Goal: Task Accomplishment & Management: Manage account settings

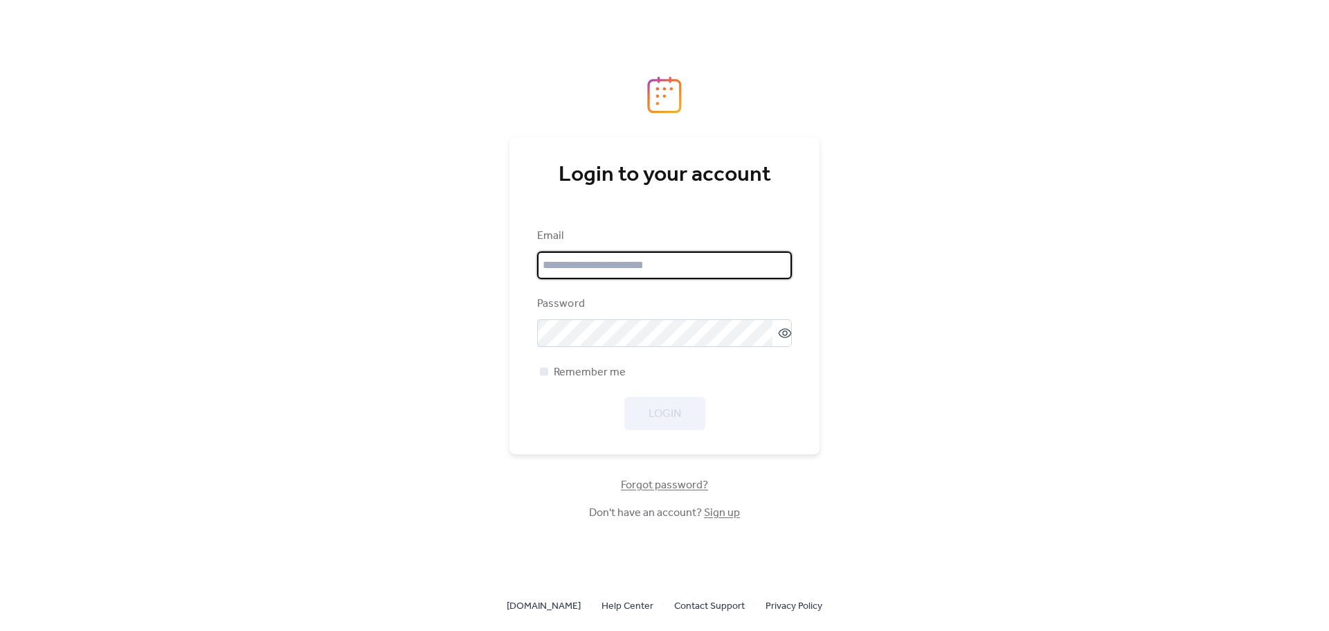
click at [641, 267] on input "email" at bounding box center [664, 265] width 255 height 28
type input "**********"
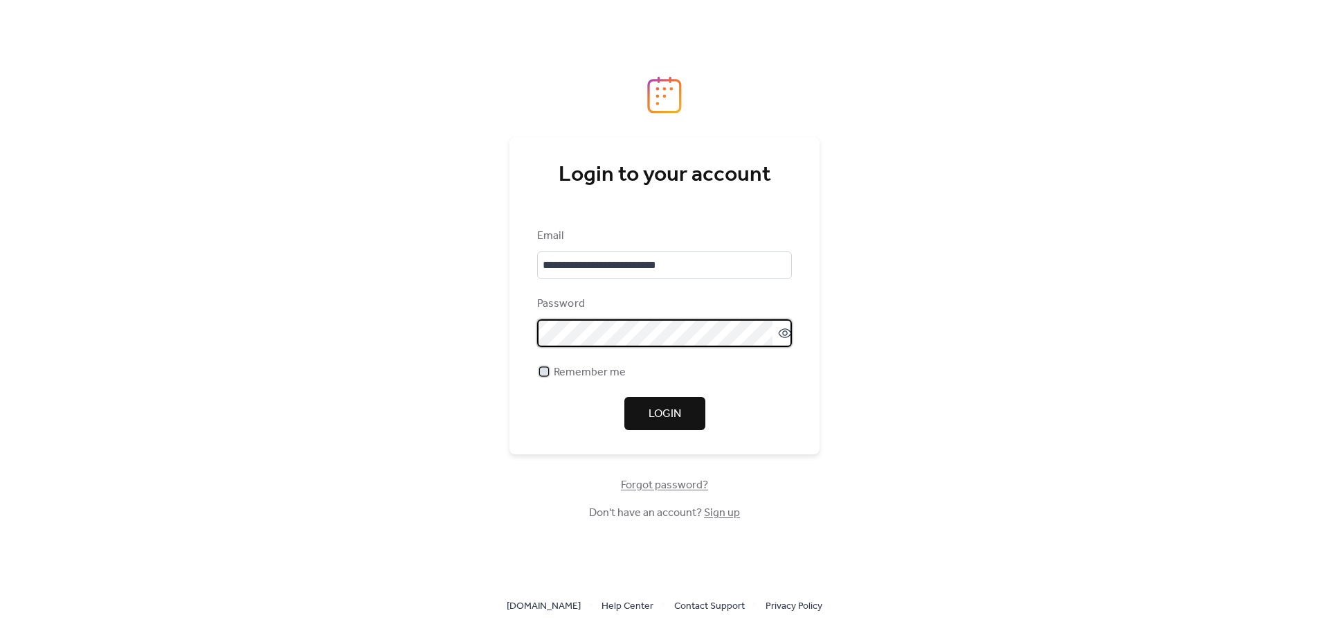
click at [600, 379] on span "Remember me" at bounding box center [590, 372] width 72 height 17
click at [651, 414] on span "Login" at bounding box center [665, 414] width 33 height 17
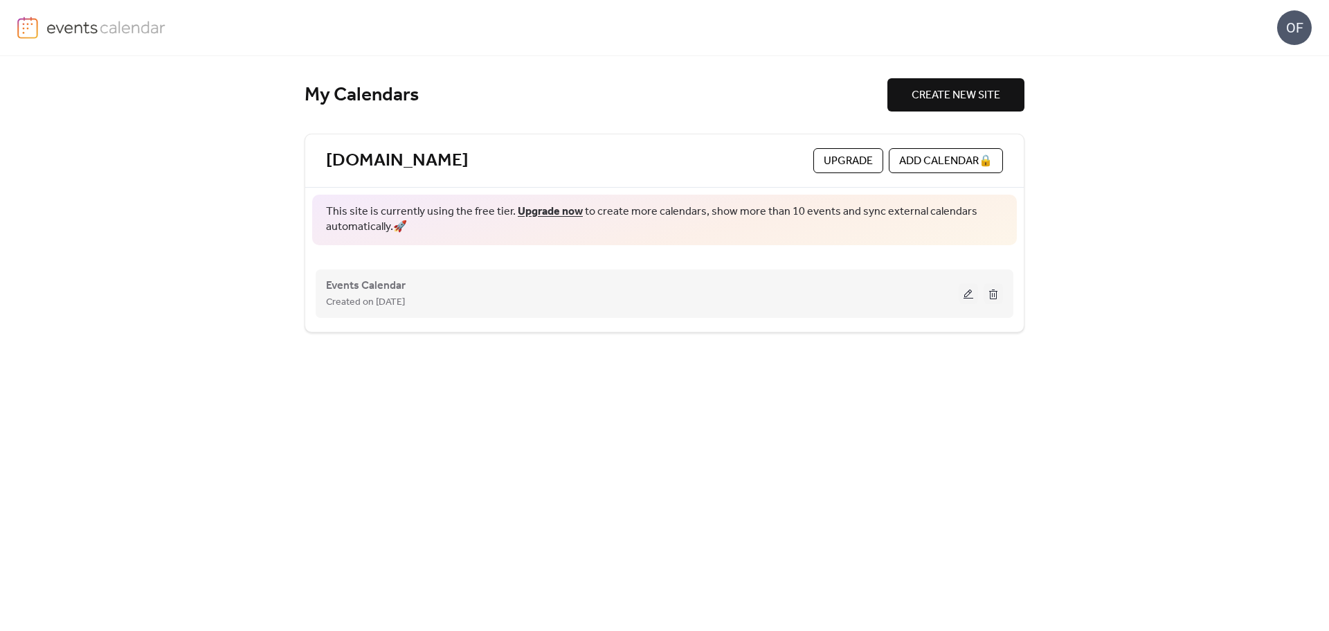
click at [972, 294] on button at bounding box center [968, 293] width 19 height 21
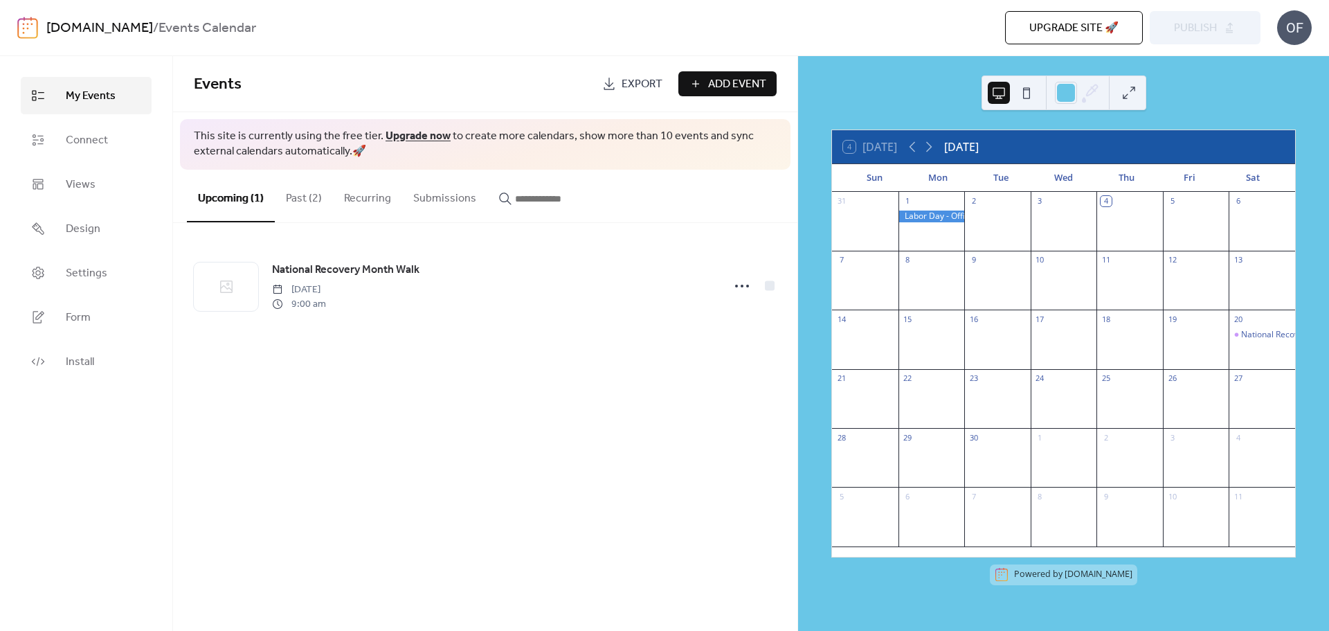
click at [289, 203] on button "Past (2)" at bounding box center [304, 195] width 58 height 51
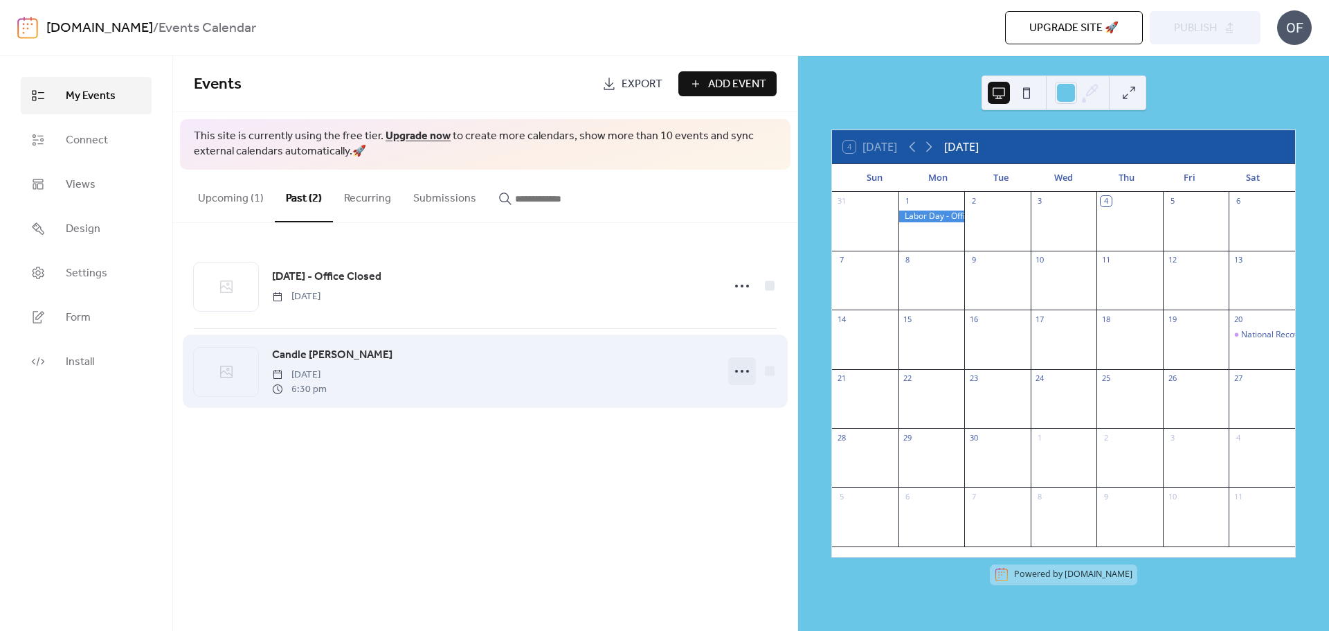
click at [747, 373] on icon at bounding box center [742, 371] width 22 height 22
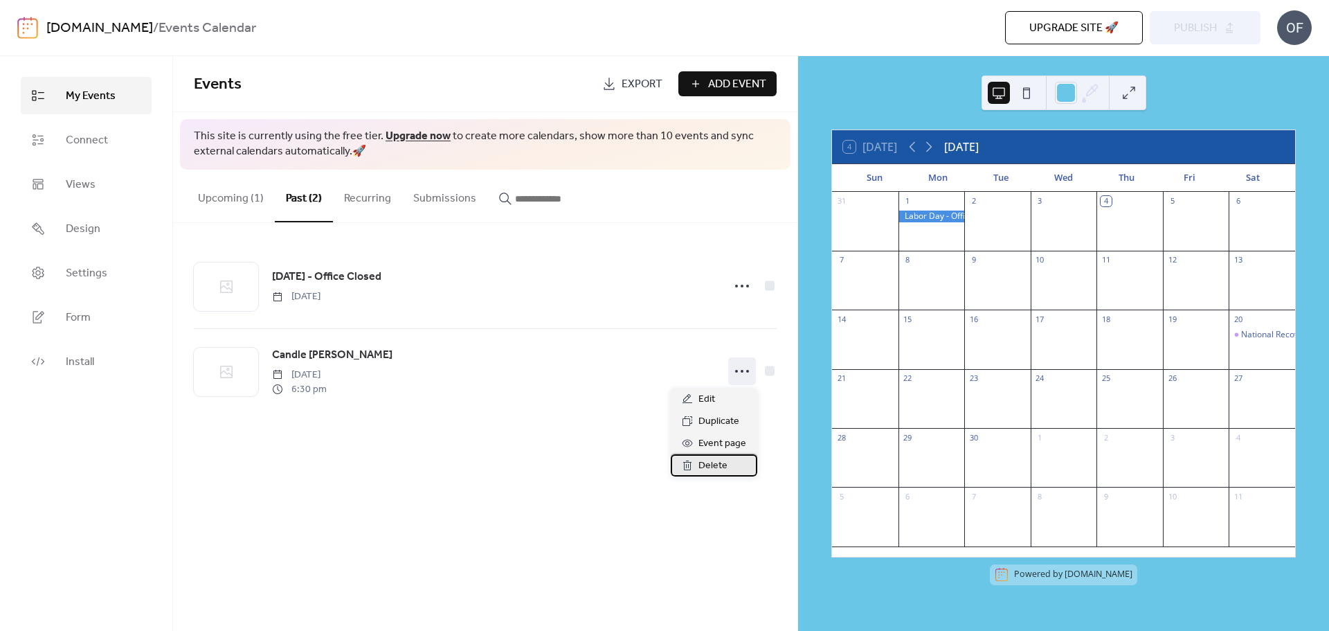
click at [723, 467] on span "Delete" at bounding box center [713, 466] width 29 height 17
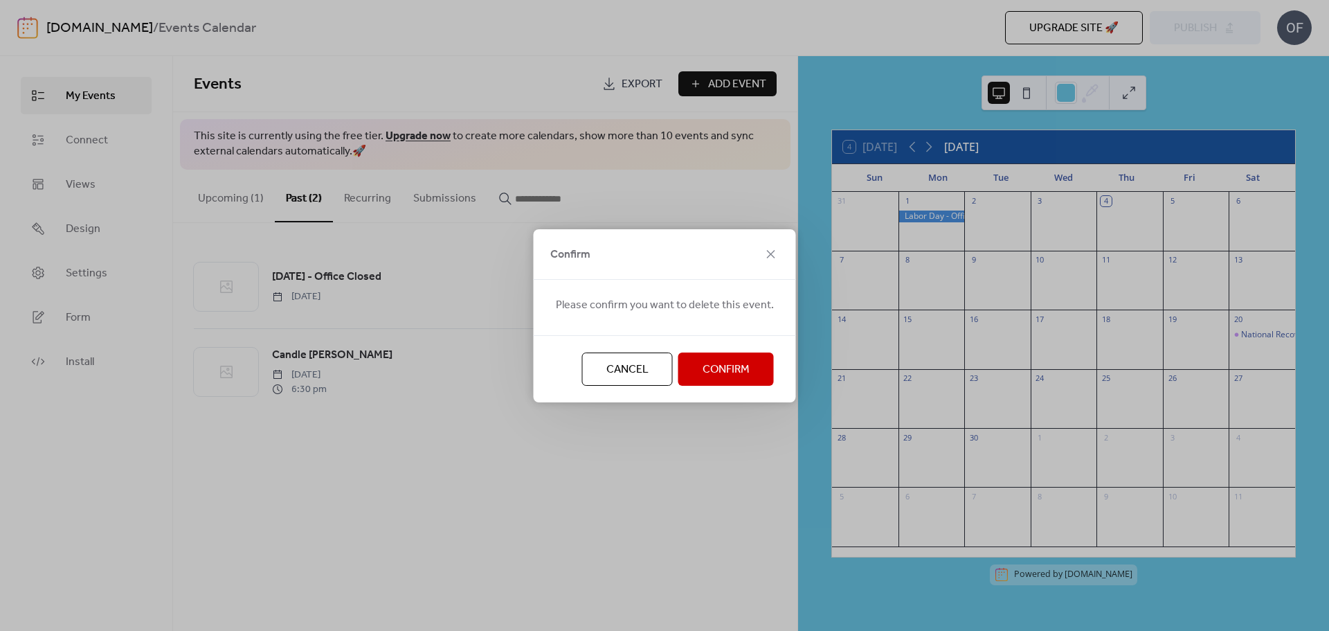
click at [722, 383] on button "Confirm" at bounding box center [726, 368] width 96 height 33
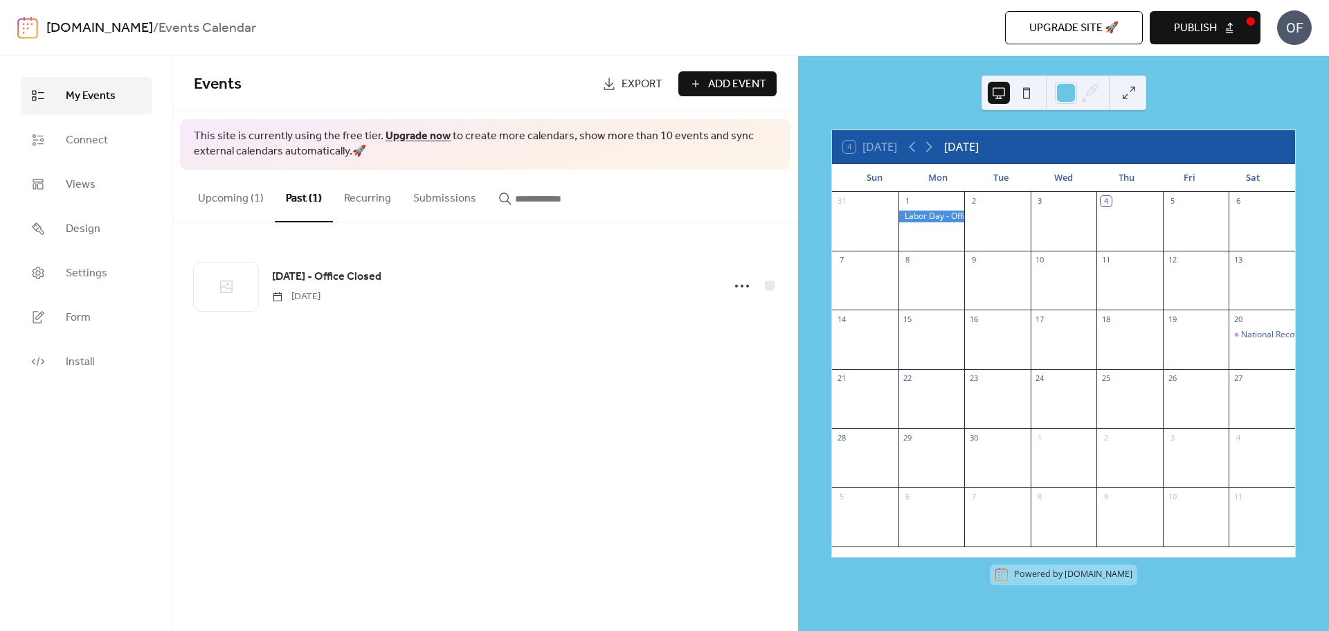
click at [249, 206] on button "Upcoming (1)" at bounding box center [231, 195] width 88 height 51
